Goal: Task Accomplishment & Management: Use online tool/utility

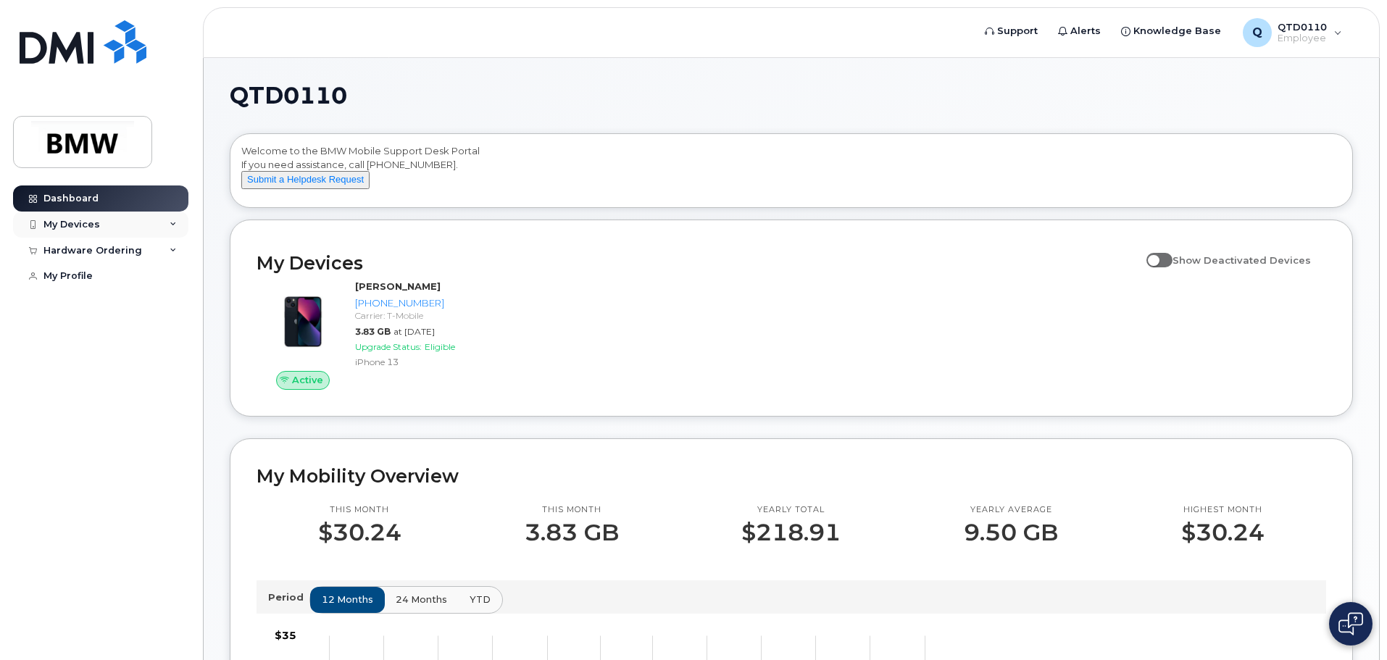
click at [172, 223] on icon at bounding box center [173, 224] width 7 height 7
click at [172, 333] on icon at bounding box center [173, 328] width 7 height 7
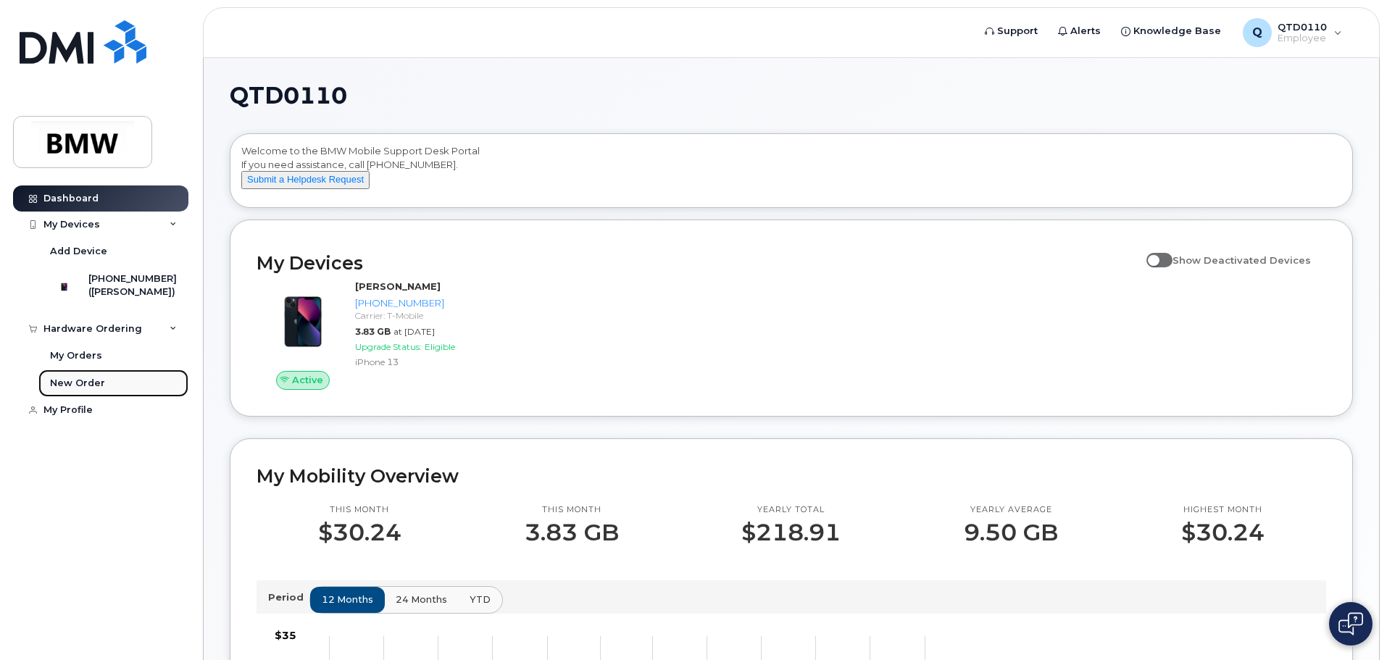
click at [89, 390] on div "New Order" at bounding box center [77, 383] width 55 height 13
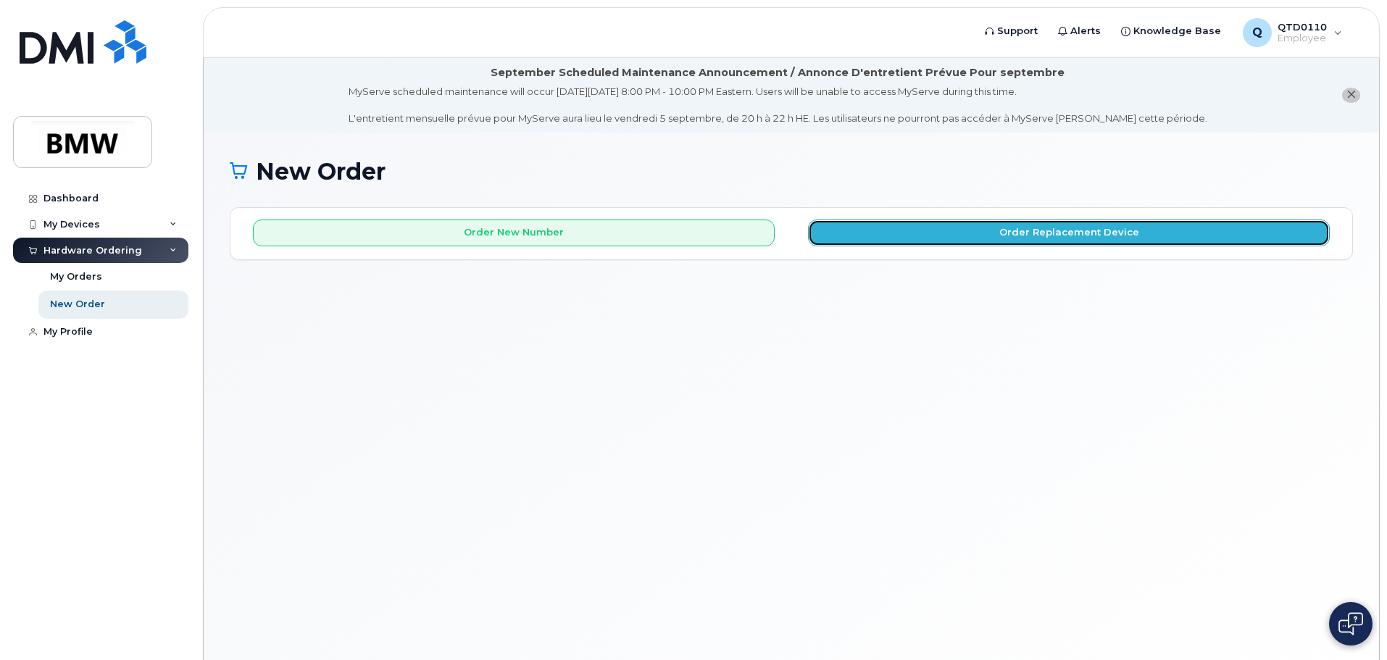
click at [1106, 232] on button "Order Replacement Device" at bounding box center [1069, 233] width 522 height 27
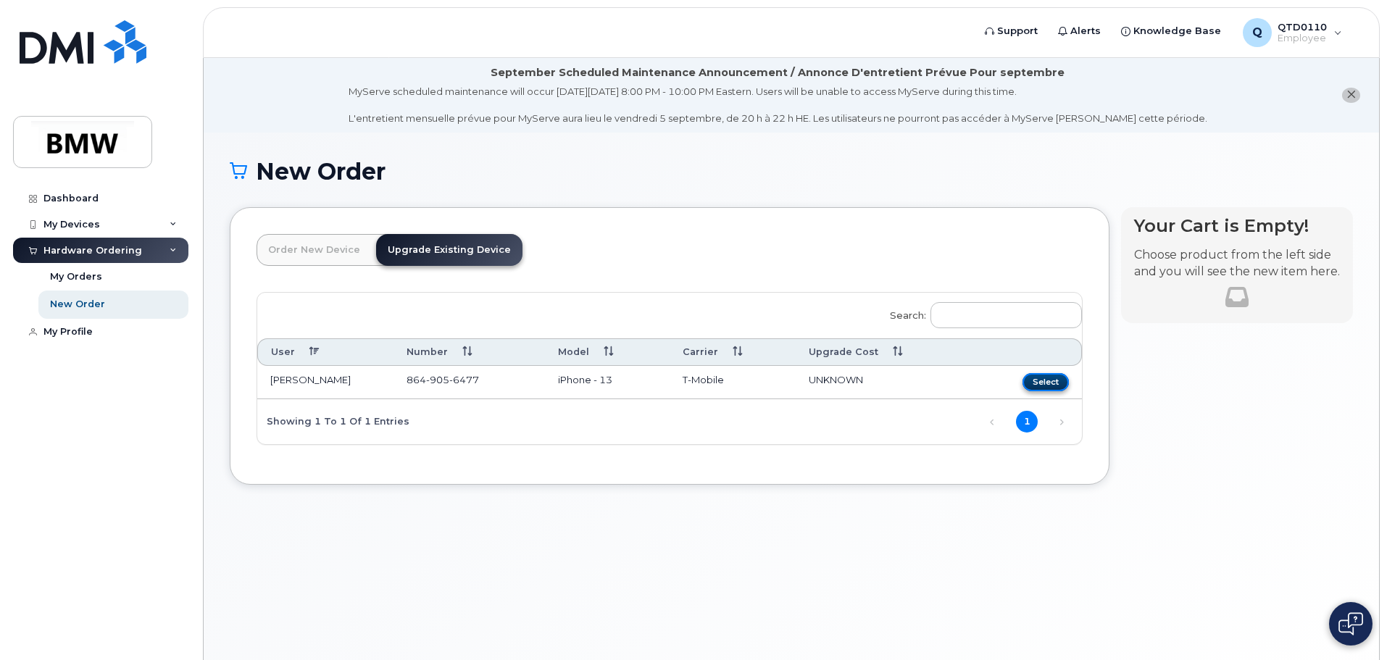
click at [1044, 380] on button "Select" at bounding box center [1045, 382] width 46 height 18
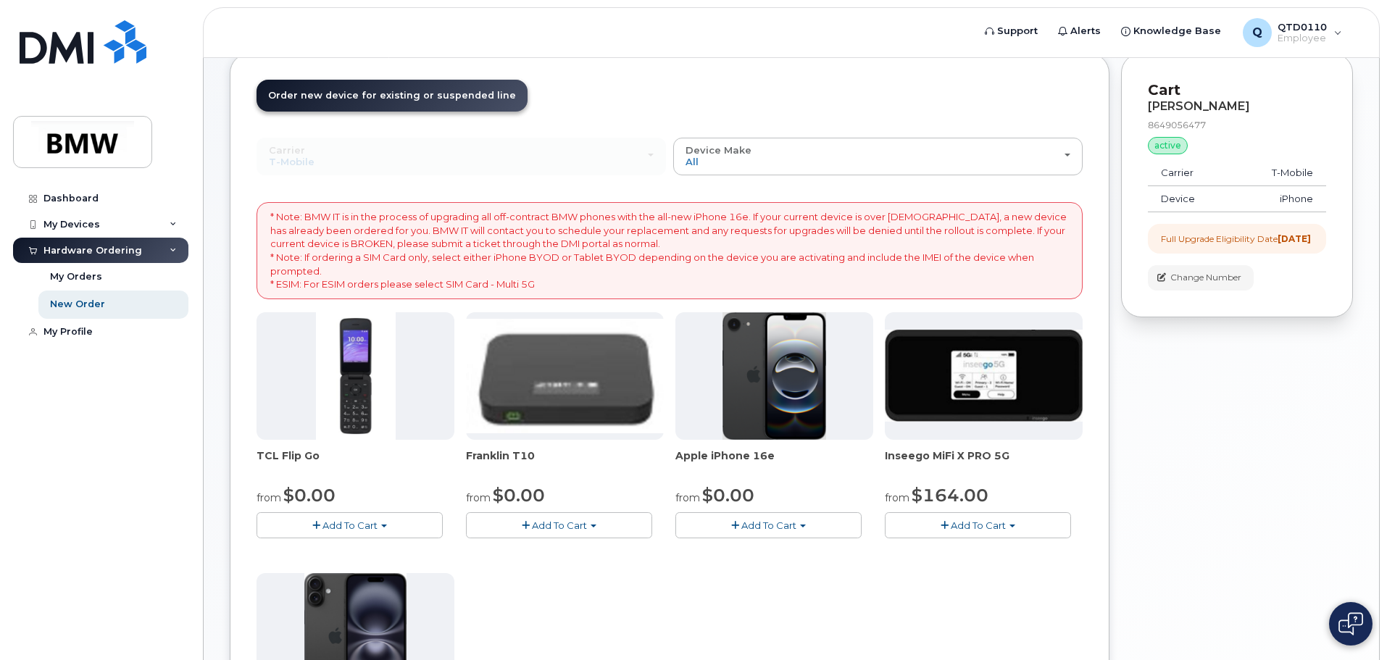
scroll to position [145, 0]
